Goal: Information Seeking & Learning: Learn about a topic

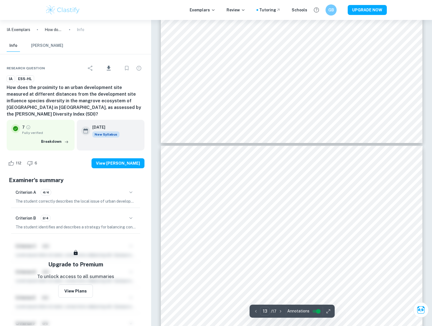
scroll to position [4453, 0]
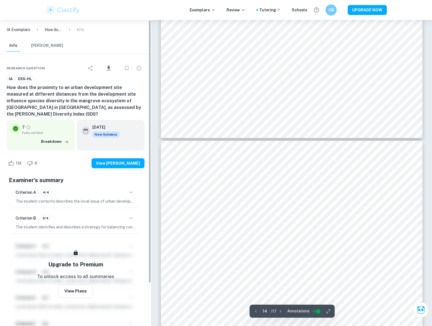
click at [132, 189] on icon "button" at bounding box center [131, 192] width 7 height 7
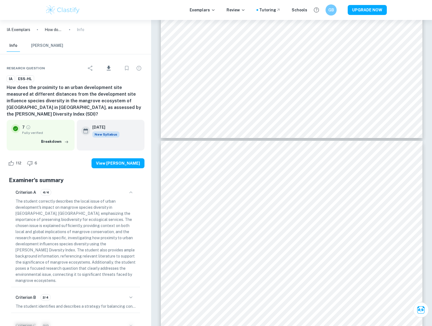
click at [132, 189] on icon "button" at bounding box center [131, 192] width 7 height 7
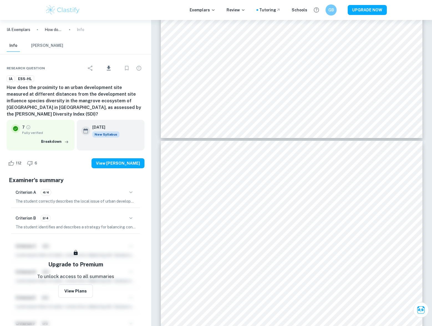
drag, startPoint x: 132, startPoint y: 217, endPoint x: 128, endPoint y: 217, distance: 3.9
click at [131, 217] on div "Criterion B 2/4 The student identifies and describes a strategy for balancing c…" at bounding box center [75, 221] width 129 height 23
click at [130, 215] on icon "button" at bounding box center [131, 218] width 7 height 7
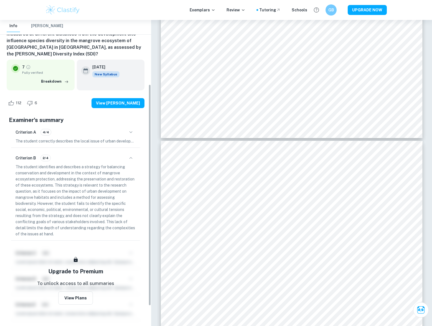
scroll to position [111, 0]
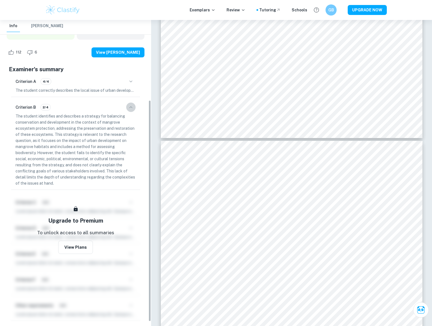
click at [132, 104] on icon "button" at bounding box center [131, 107] width 7 height 7
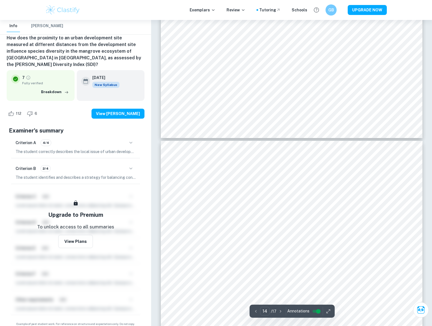
drag, startPoint x: 430, startPoint y: 246, endPoint x: 434, endPoint y: 246, distance: 3.9
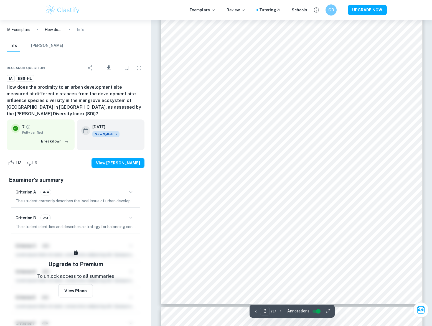
scroll to position [826, 0]
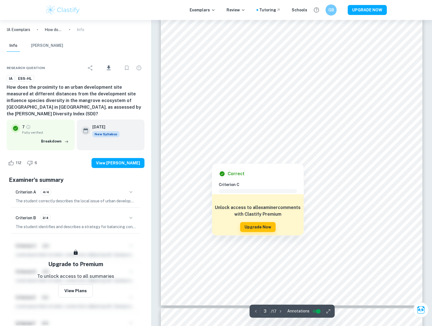
drag, startPoint x: 315, startPoint y: 155, endPoint x: 206, endPoint y: 89, distance: 127.1
click at [265, 154] on div at bounding box center [297, 153] width 211 height 7
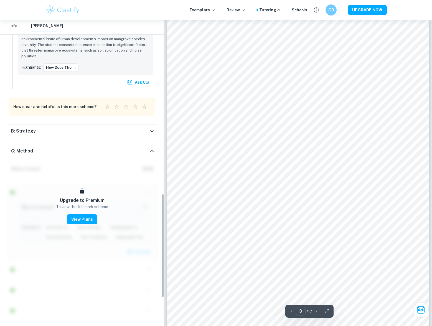
scroll to position [687, 0]
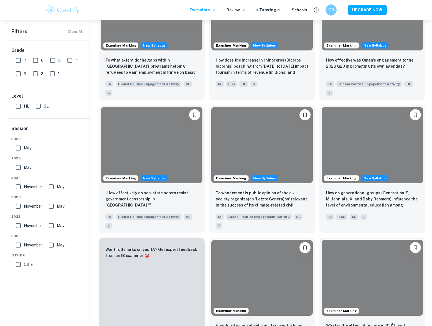
scroll to position [167, 0]
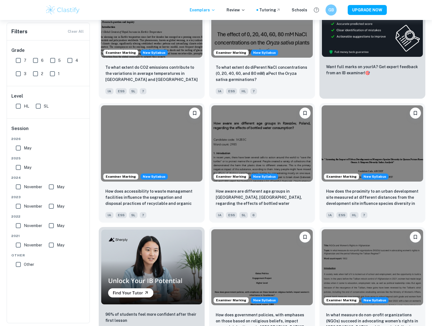
scroll to position [70, 0]
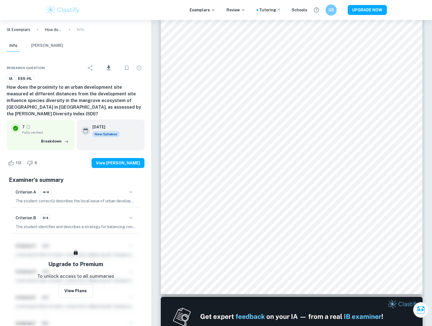
drag, startPoint x: 424, startPoint y: 11, endPoint x: 404, endPoint y: 1, distance: 22.7
click at [424, 11] on div "Exemplars Review Tutoring Schools GB UPGRADE NOW" at bounding box center [216, 10] width 432 height 20
